Goal: Information Seeking & Learning: Understand process/instructions

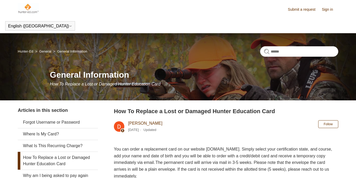
scroll to position [58, 0]
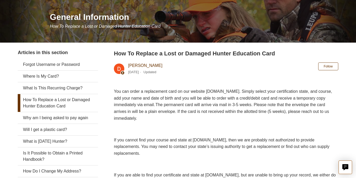
click at [48, 102] on link "How To Replace a Lost or Damaged Hunter Education Card" at bounding box center [58, 103] width 80 height 18
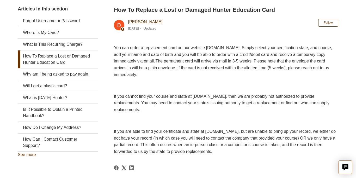
scroll to position [15, 0]
